Goal: Navigation & Orientation: Find specific page/section

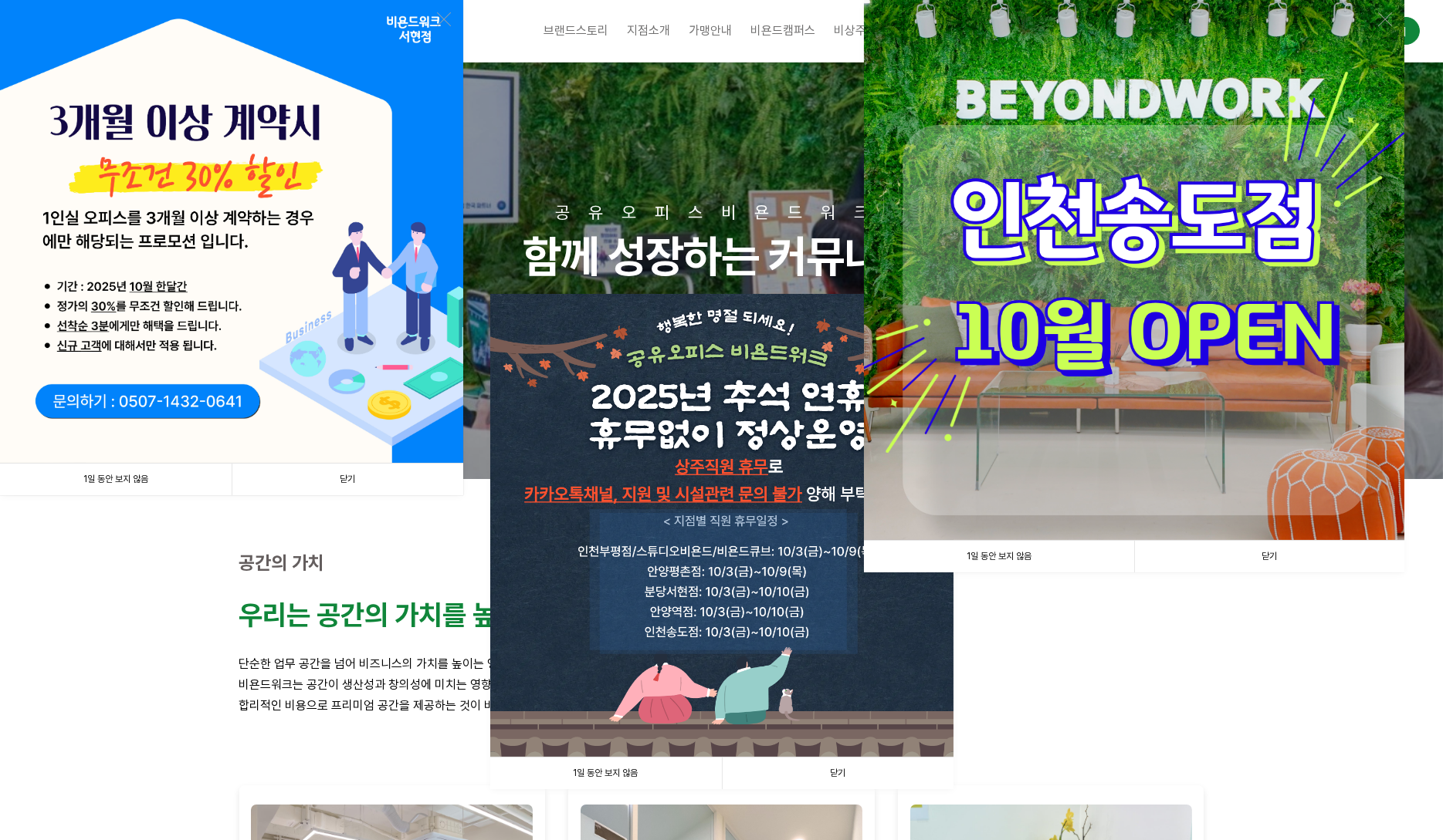
click at [601, 772] on link "1일 동안 보지 않음" at bounding box center [605, 774] width 232 height 31
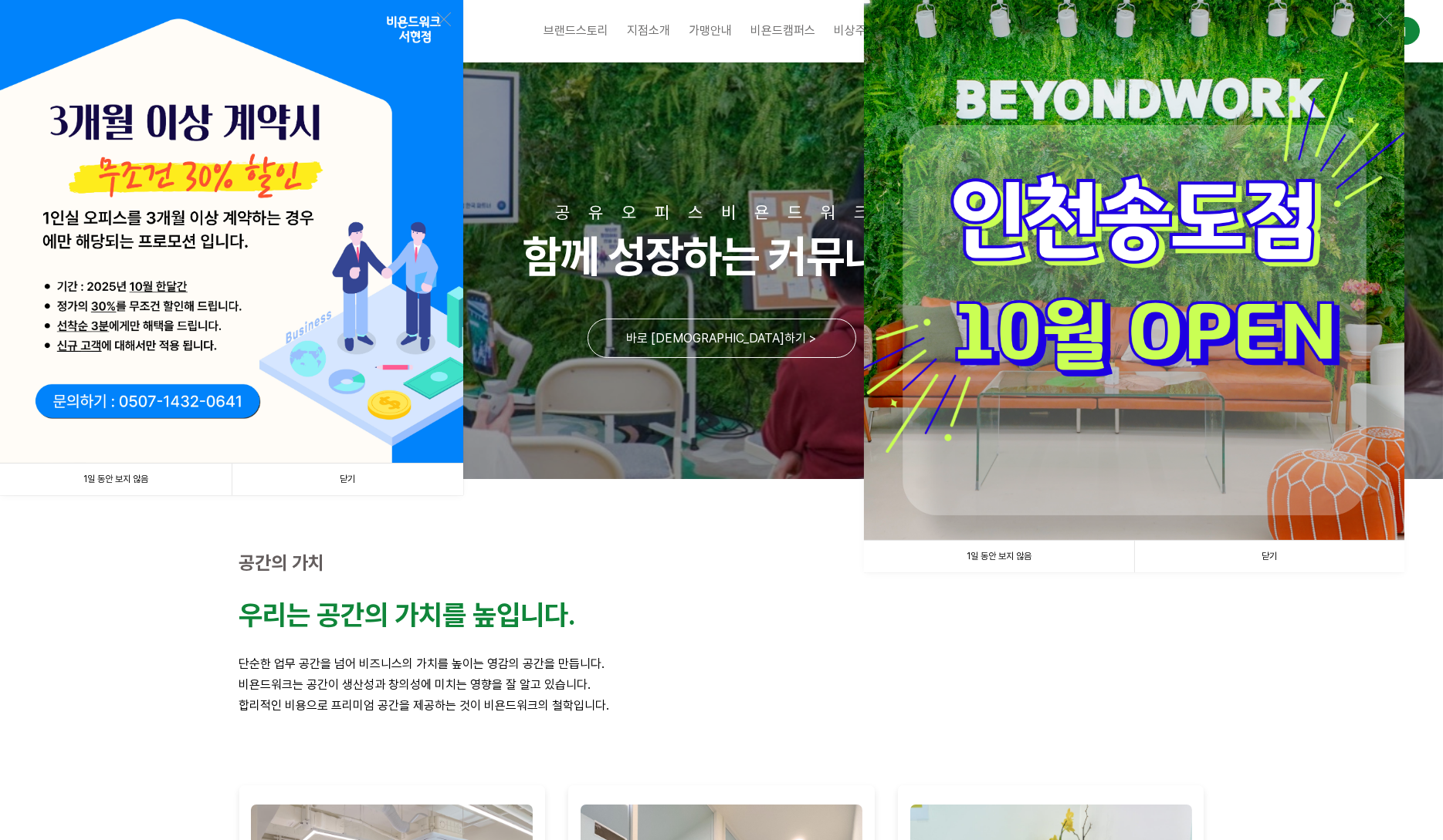
click at [993, 558] on link "1일 동안 보지 않음" at bounding box center [999, 557] width 270 height 31
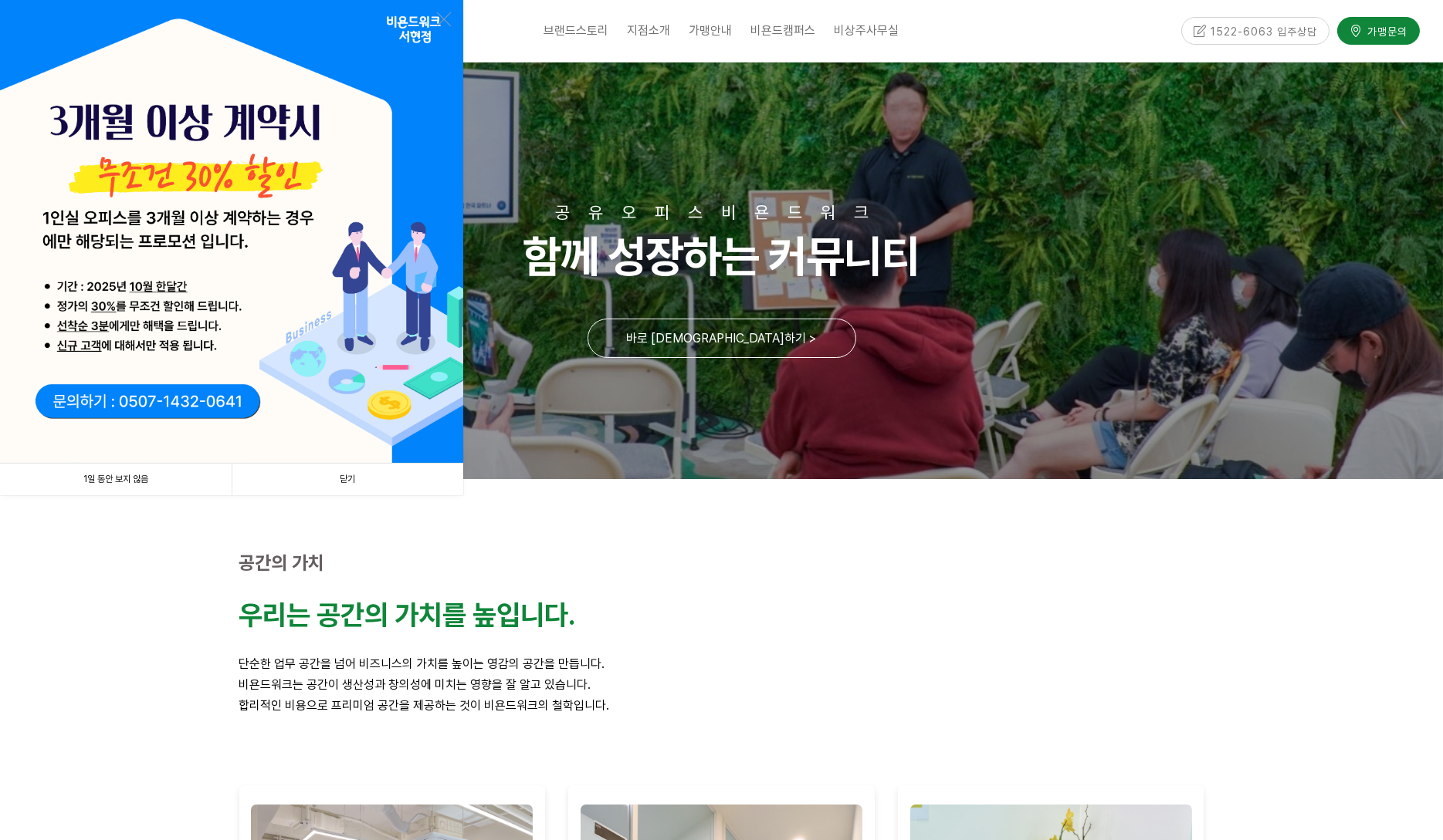
click at [122, 482] on link "1일 동안 보지 않음" at bounding box center [115, 479] width 232 height 31
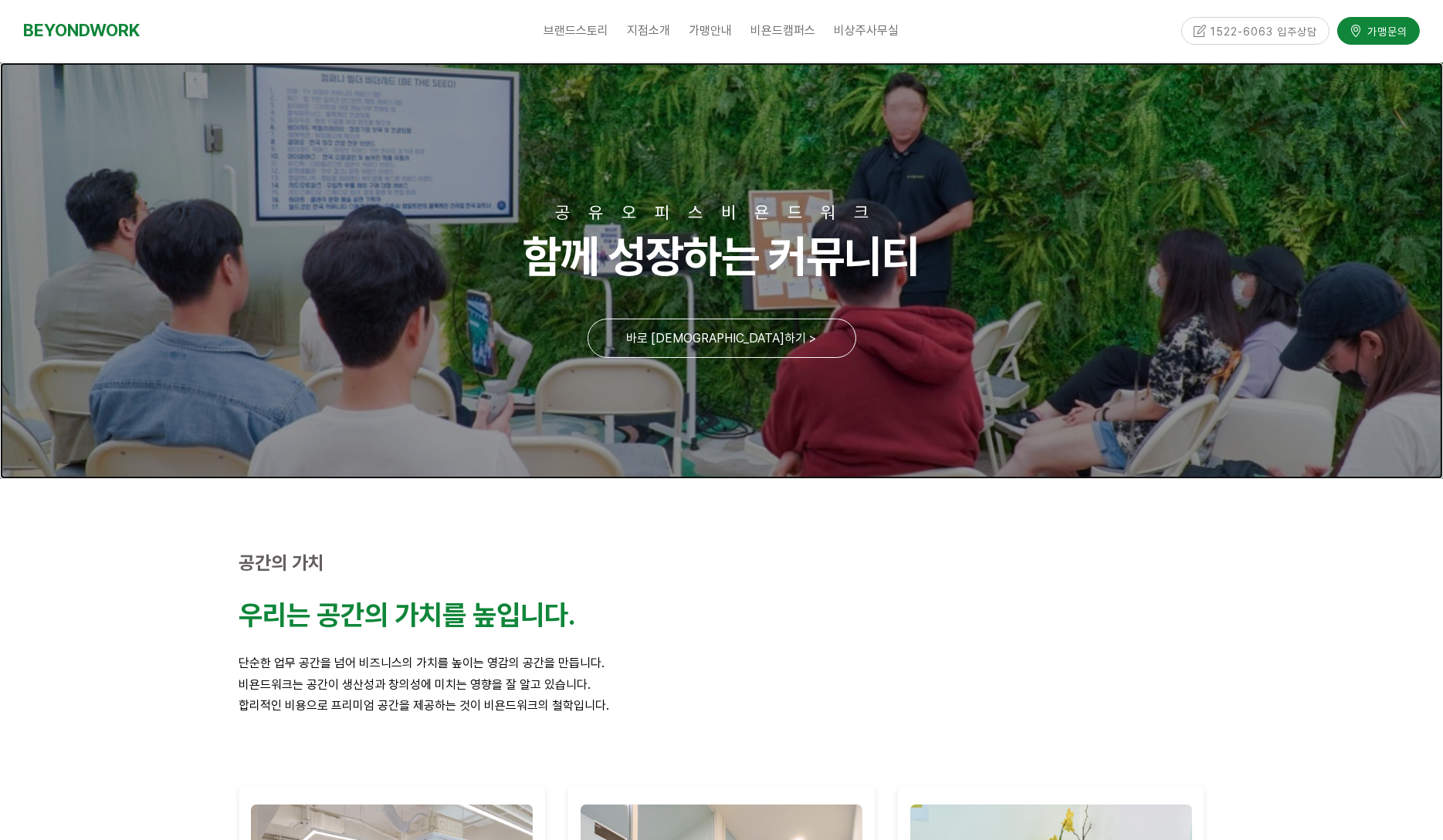
click at [726, 338] on link at bounding box center [722, 270] width 1443 height 417
click at [883, 617] on p "우리는 공간의 가치를 높입니다." at bounding box center [722, 615] width 965 height 33
